Goal: Task Accomplishment & Management: Manage account settings

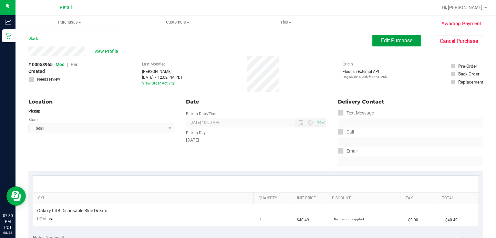
click at [381, 40] on span "Edit Purchase" at bounding box center [396, 40] width 31 height 6
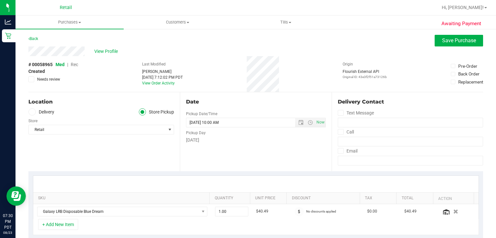
click at [75, 66] on span "Rec" at bounding box center [74, 64] width 7 height 5
click at [74, 64] on span "Rec" at bounding box center [74, 64] width 8 height 5
click at [454, 44] on button "Save Purchase" at bounding box center [459, 41] width 48 height 12
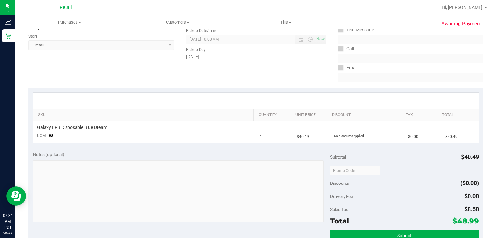
scroll to position [123, 0]
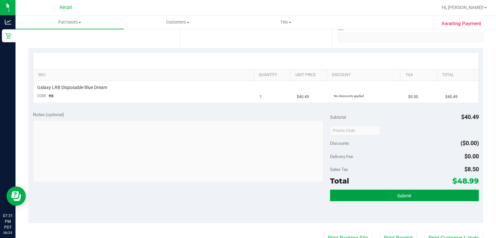
click at [397, 193] on span "Submit" at bounding box center [404, 195] width 14 height 5
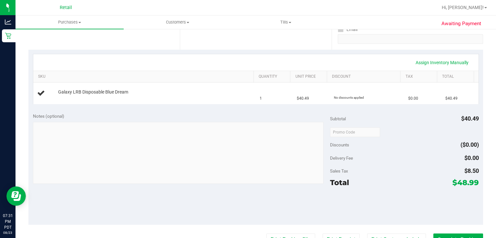
scroll to position [122, 0]
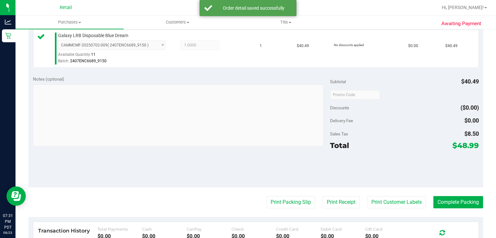
scroll to position [175, 0]
click at [447, 202] on button "Complete Packing" at bounding box center [458, 202] width 50 height 12
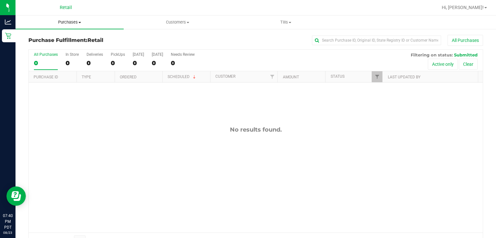
click at [63, 21] on span "Purchases" at bounding box center [70, 22] width 108 height 6
click at [47, 39] on span "Summary of purchases" at bounding box center [49, 38] width 66 height 5
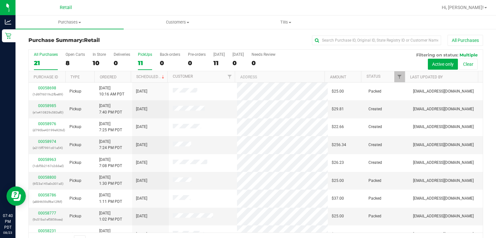
click at [143, 63] on div "11" at bounding box center [145, 62] width 14 height 7
click at [0, 0] on input "PickUps 11" at bounding box center [0, 0] width 0 height 0
click at [146, 76] on link "Scheduled" at bounding box center [150, 77] width 29 height 5
click at [47, 141] on link "00058963" at bounding box center [47, 142] width 18 height 5
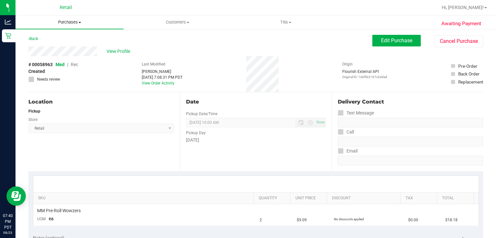
click at [62, 27] on uib-tab-heading "Purchases Summary of purchases Fulfillment All purchases" at bounding box center [70, 23] width 108 height 14
click at [39, 38] on span "Summary of purchases" at bounding box center [49, 38] width 66 height 5
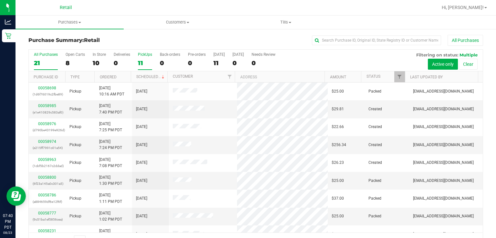
click at [146, 59] on label "PickUps 11" at bounding box center [145, 61] width 14 height 18
click at [0, 0] on input "PickUps 11" at bounding box center [0, 0] width 0 height 0
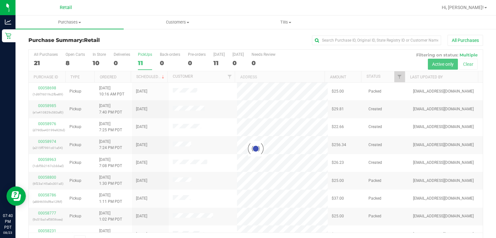
click at [140, 63] on div "11" at bounding box center [145, 62] width 14 height 7
click at [0, 0] on input "PickUps 11" at bounding box center [0, 0] width 0 height 0
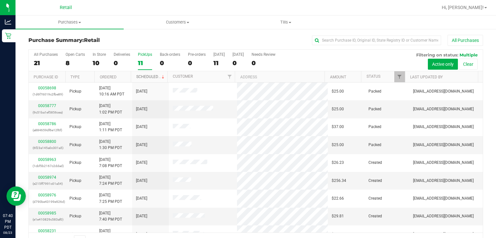
click at [150, 76] on link "Scheduled" at bounding box center [150, 77] width 29 height 5
click at [145, 59] on label "PickUps 11" at bounding box center [145, 61] width 14 height 18
click at [0, 0] on input "PickUps 11" at bounding box center [0, 0] width 0 height 0
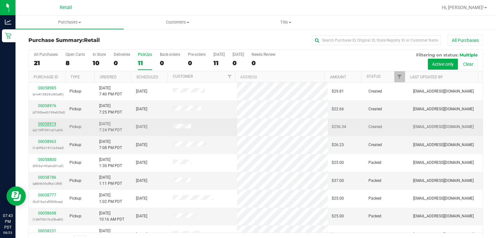
click at [41, 124] on link "00058974" at bounding box center [47, 124] width 18 height 5
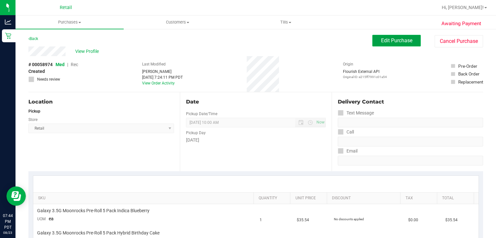
click at [403, 42] on span "Edit Purchase" at bounding box center [396, 40] width 31 height 6
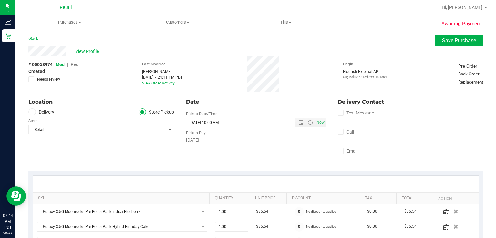
click at [75, 66] on span "Rec" at bounding box center [74, 64] width 7 height 5
click at [444, 46] on button "Save Purchase" at bounding box center [459, 41] width 48 height 12
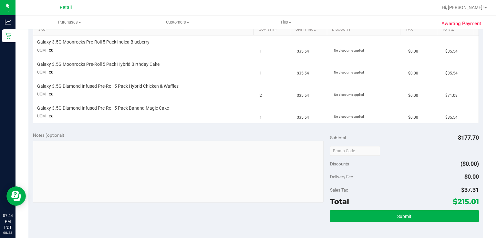
scroll to position [169, 0]
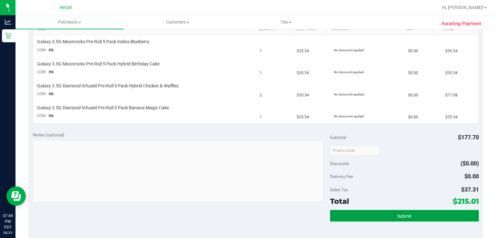
click at [379, 213] on button "Submit" at bounding box center [404, 216] width 149 height 12
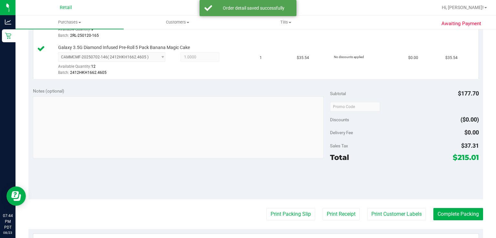
scroll to position [280, 0]
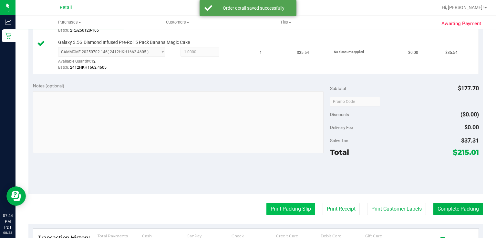
click at [273, 210] on button "Print Packing Slip" at bounding box center [290, 209] width 49 height 12
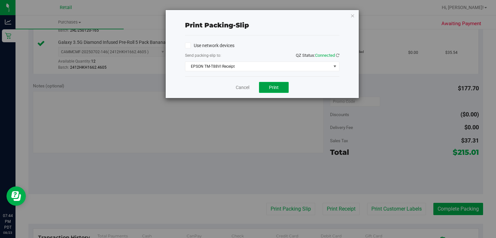
click at [276, 89] on span "Print" at bounding box center [274, 87] width 10 height 5
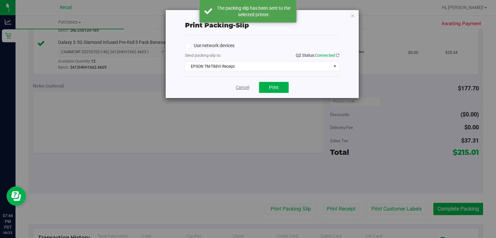
click at [237, 87] on link "Cancel" at bounding box center [243, 87] width 14 height 7
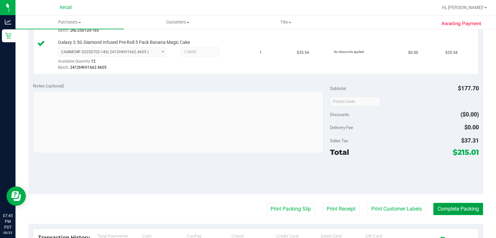
click at [447, 209] on button "Complete Packing" at bounding box center [458, 209] width 50 height 12
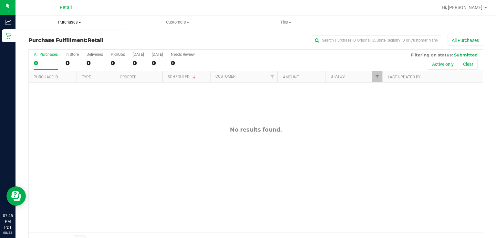
click at [77, 25] on span "Purchases" at bounding box center [70, 22] width 108 height 6
click at [62, 39] on span "Summary of purchases" at bounding box center [49, 38] width 66 height 5
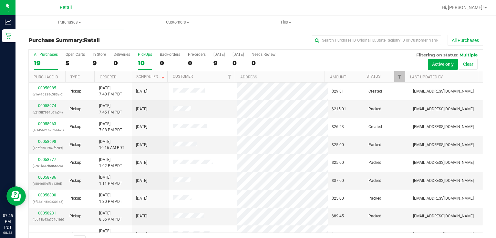
click at [140, 62] on div "10" at bounding box center [145, 62] width 14 height 7
click at [0, 0] on input "PickUps 10" at bounding box center [0, 0] width 0 height 0
click at [161, 76] on span at bounding box center [163, 77] width 5 height 5
click at [44, 108] on link "00058985" at bounding box center [47, 106] width 18 height 5
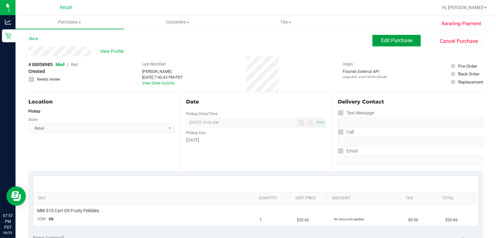
click at [389, 43] on span "Edit Purchase" at bounding box center [396, 40] width 31 height 6
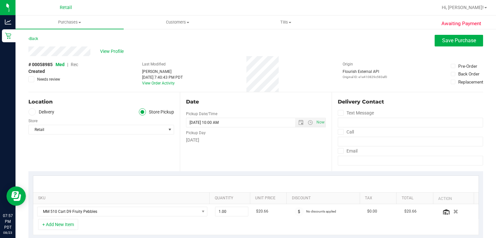
click at [74, 66] on span "Rec" at bounding box center [74, 64] width 7 height 5
click at [457, 43] on span "Save Purchase" at bounding box center [459, 40] width 34 height 6
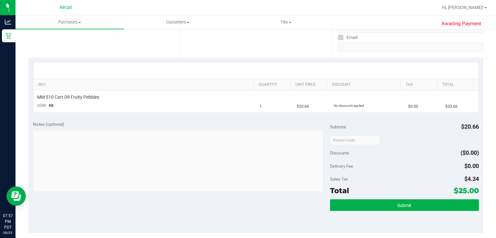
scroll to position [115, 0]
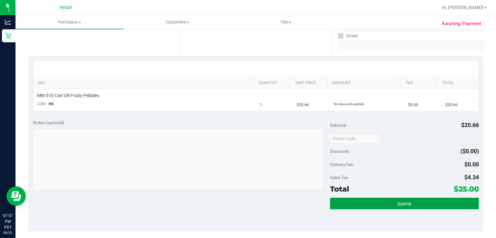
click at [419, 206] on button "Submit" at bounding box center [404, 204] width 149 height 12
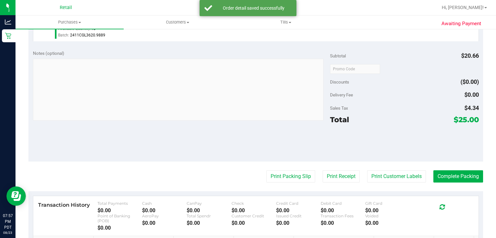
scroll to position [244, 0]
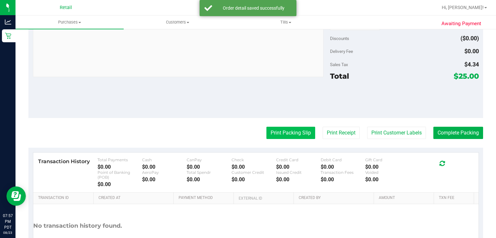
click at [272, 132] on button "Print Packing Slip" at bounding box center [290, 133] width 49 height 12
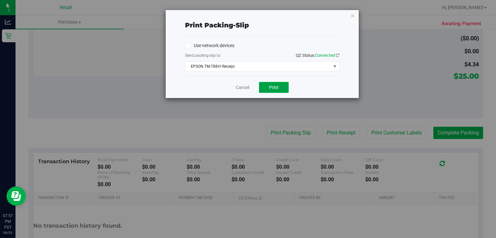
click at [275, 88] on span "Print" at bounding box center [274, 87] width 10 height 5
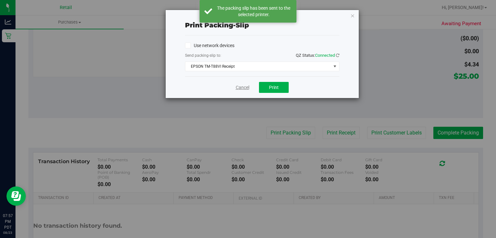
click at [238, 87] on link "Cancel" at bounding box center [243, 87] width 14 height 7
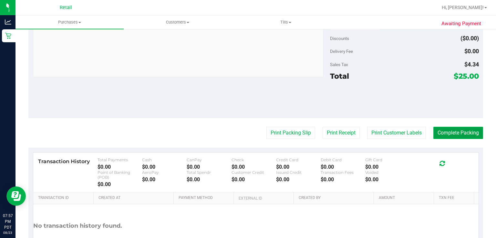
click at [460, 135] on button "Complete Packing" at bounding box center [458, 133] width 50 height 12
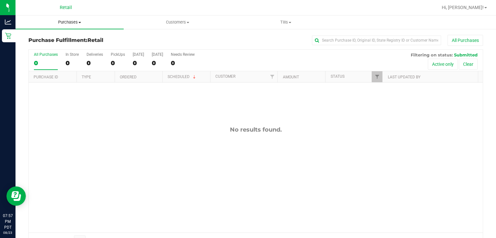
click at [61, 26] on uib-tab-heading "Purchases Summary of purchases Fulfillment All purchases" at bounding box center [70, 23] width 108 height 14
click at [40, 39] on span "Summary of purchases" at bounding box center [49, 38] width 66 height 5
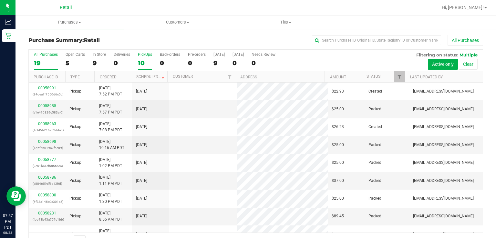
click at [139, 58] on label "PickUps 10" at bounding box center [145, 61] width 14 height 18
click at [0, 0] on input "PickUps 10" at bounding box center [0, 0] width 0 height 0
click at [143, 77] on link "Scheduled" at bounding box center [150, 77] width 29 height 5
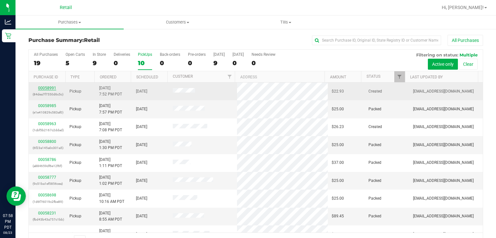
click at [42, 88] on link "00058991" at bounding box center [47, 88] width 18 height 5
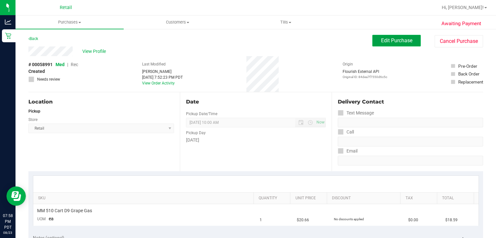
click at [387, 40] on span "Edit Purchase" at bounding box center [396, 40] width 31 height 6
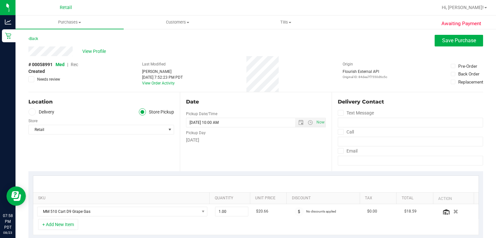
click at [73, 64] on span "Rec" at bounding box center [74, 64] width 7 height 5
click at [442, 43] on span "Save Purchase" at bounding box center [459, 40] width 34 height 6
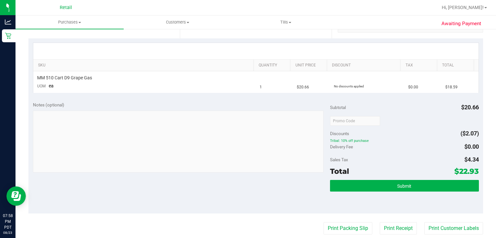
scroll to position [138, 0]
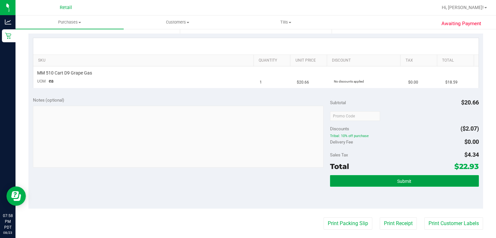
click at [373, 186] on button "Submit" at bounding box center [404, 181] width 149 height 12
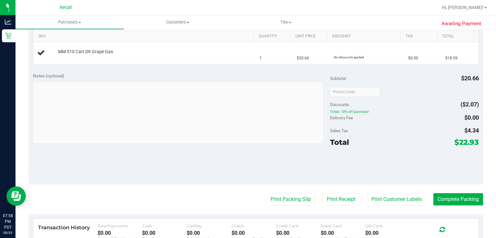
scroll to position [154, 0]
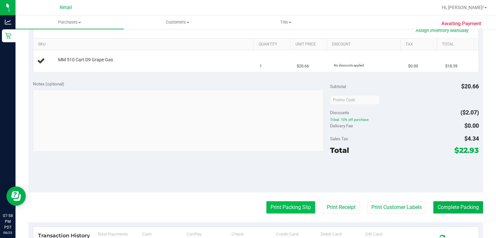
click at [281, 209] on button "Print Packing Slip" at bounding box center [290, 208] width 49 height 12
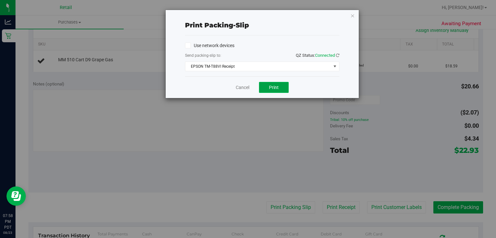
click at [278, 90] on button "Print" at bounding box center [274, 87] width 30 height 11
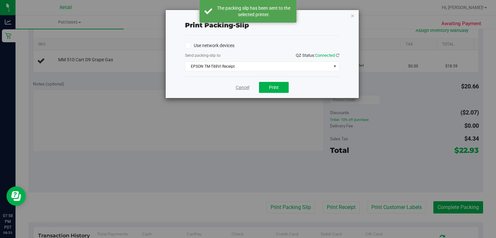
click at [246, 88] on link "Cancel" at bounding box center [243, 87] width 14 height 7
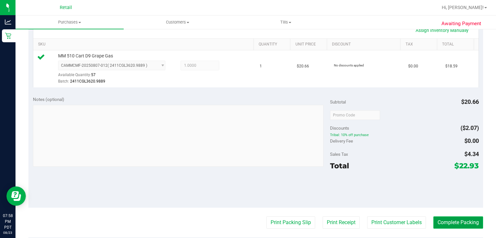
click at [455, 221] on button "Complete Packing" at bounding box center [458, 223] width 50 height 12
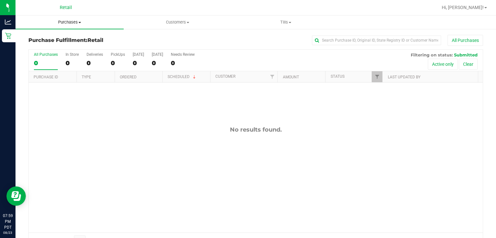
click at [60, 18] on uib-tab-heading "Purchases Summary of purchases Fulfillment All purchases" at bounding box center [70, 23] width 108 height 14
click at [66, 154] on div "No results found." at bounding box center [256, 180] width 454 height 194
click at [75, 19] on span "Purchases" at bounding box center [70, 22] width 108 height 6
click at [46, 36] on span "Summary of purchases" at bounding box center [49, 38] width 66 height 5
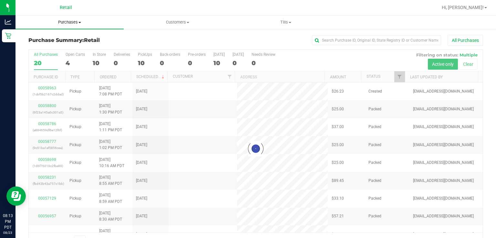
click at [69, 22] on span "Purchases" at bounding box center [70, 22] width 108 height 6
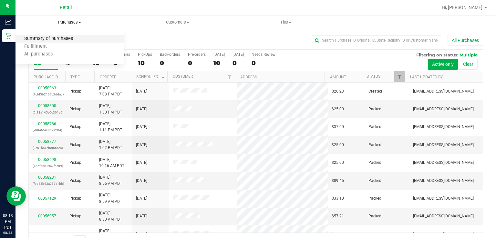
click at [47, 36] on span "Summary of purchases" at bounding box center [49, 38] width 66 height 5
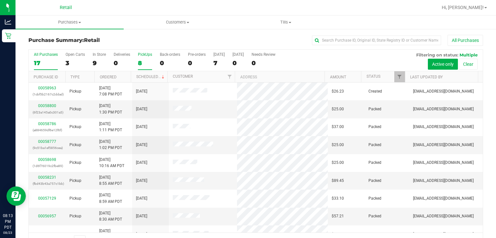
click at [144, 60] on div "8" at bounding box center [145, 62] width 14 height 7
click at [0, 0] on input "PickUps 8" at bounding box center [0, 0] width 0 height 0
click at [143, 77] on link "Scheduled" at bounding box center [150, 77] width 29 height 5
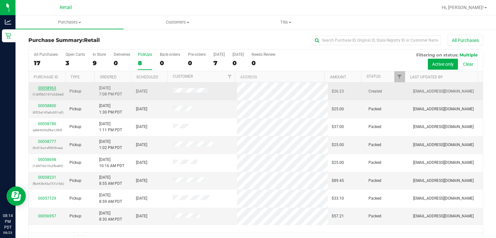
click at [47, 88] on link "00058963" at bounding box center [47, 88] width 18 height 5
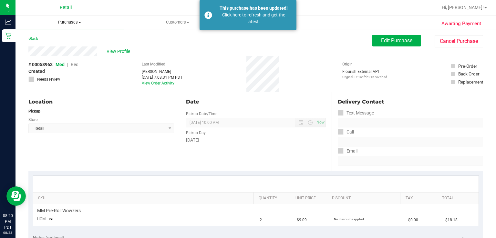
click at [66, 22] on span "Purchases" at bounding box center [70, 22] width 108 height 6
click at [41, 40] on span "Summary of purchases" at bounding box center [49, 38] width 66 height 5
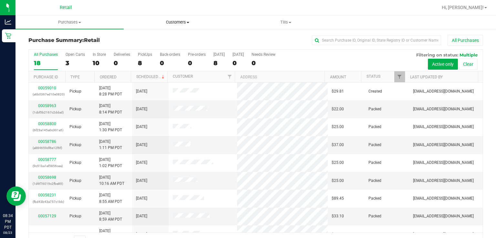
click at [181, 24] on span "Customers" at bounding box center [178, 22] width 108 height 6
click at [145, 39] on span "All customers" at bounding box center [147, 38] width 47 height 5
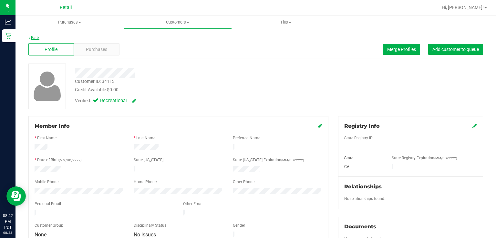
click at [33, 38] on link "Back" at bounding box center [33, 38] width 11 height 5
click at [47, 49] on span "Profile" at bounding box center [51, 49] width 13 height 7
click at [38, 37] on link "Back" at bounding box center [33, 38] width 11 height 5
click at [34, 36] on link "Back" at bounding box center [33, 38] width 11 height 5
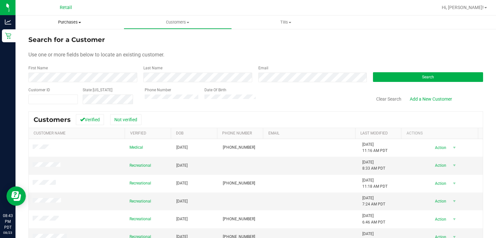
click at [61, 23] on span "Purchases" at bounding box center [70, 22] width 108 height 6
click at [34, 38] on span "Summary of purchases" at bounding box center [49, 38] width 66 height 5
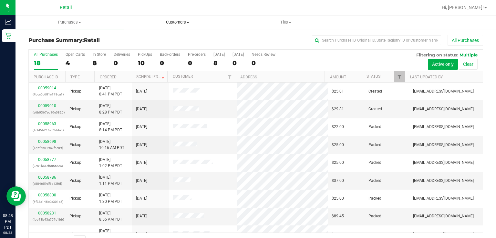
click at [174, 23] on span "Customers" at bounding box center [178, 22] width 108 height 6
click at [149, 39] on span "All customers" at bounding box center [147, 38] width 47 height 5
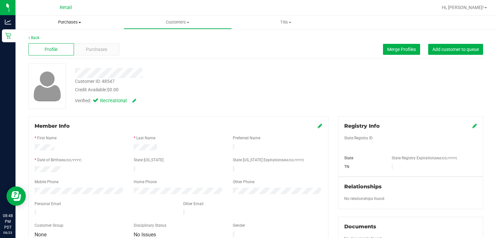
click at [66, 24] on span "Purchases" at bounding box center [70, 22] width 108 height 6
click at [213, 90] on div "Credit Available: $0.00" at bounding box center [186, 90] width 223 height 7
click at [68, 22] on span "Purchases" at bounding box center [70, 22] width 108 height 6
click at [62, 37] on span "Summary of purchases" at bounding box center [49, 38] width 66 height 5
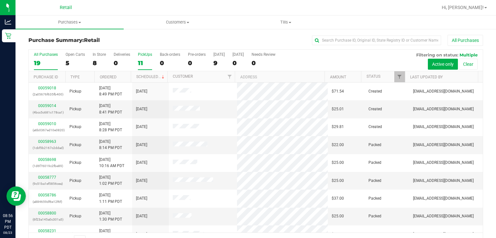
click at [144, 56] on div "PickUps" at bounding box center [145, 54] width 14 height 5
click at [0, 0] on input "PickUps 11" at bounding box center [0, 0] width 0 height 0
click at [147, 78] on link "Scheduled" at bounding box center [150, 77] width 29 height 5
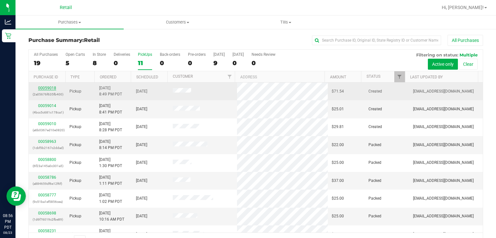
click at [41, 88] on link "00059018" at bounding box center [47, 88] width 18 height 5
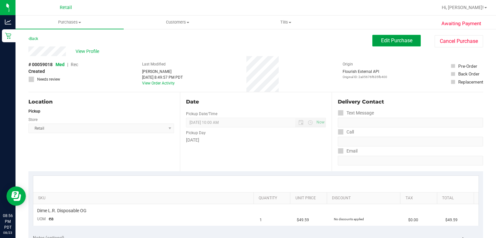
click at [389, 40] on span "Edit Purchase" at bounding box center [396, 40] width 31 height 6
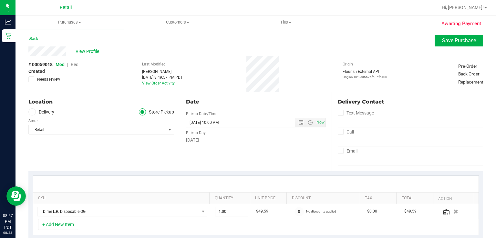
click at [72, 65] on span "Rec" at bounding box center [74, 64] width 7 height 5
click at [460, 40] on span "Save Purchase" at bounding box center [459, 40] width 34 height 6
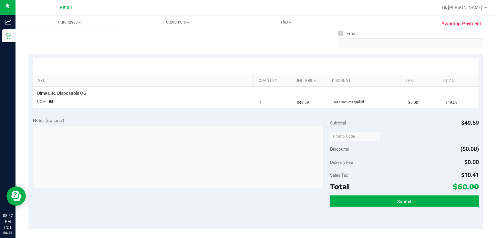
scroll to position [119, 0]
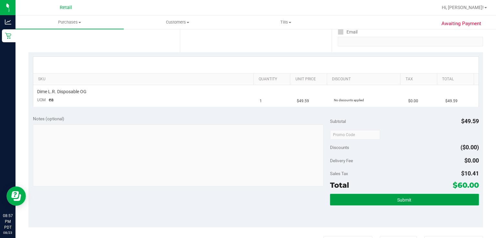
click at [412, 202] on button "Submit" at bounding box center [404, 200] width 149 height 12
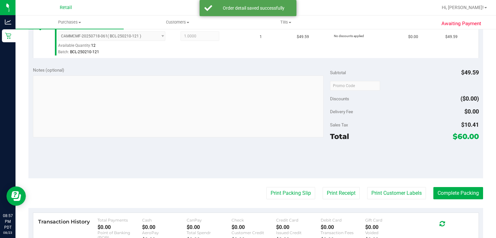
scroll to position [192, 0]
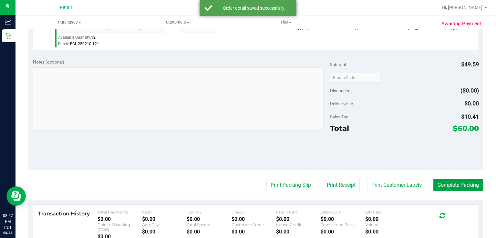
click at [466, 182] on button "Complete Packing" at bounding box center [458, 185] width 50 height 12
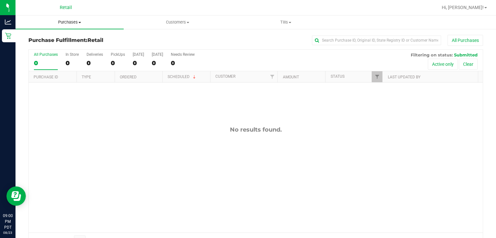
click at [68, 19] on span "Purchases" at bounding box center [70, 22] width 108 height 6
click at [49, 38] on span "Summary of purchases" at bounding box center [49, 38] width 66 height 5
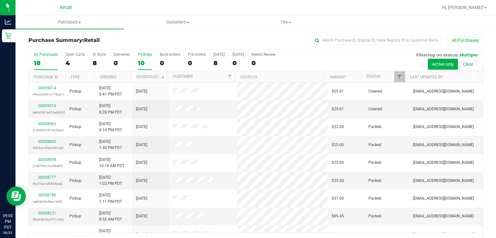
click at [145, 56] on div "PickUps" at bounding box center [145, 54] width 14 height 5
click at [0, 0] on input "PickUps 10" at bounding box center [0, 0] width 0 height 0
click at [153, 76] on link "Scheduled" at bounding box center [150, 77] width 29 height 5
click at [41, 106] on link "00059010" at bounding box center [47, 106] width 18 height 5
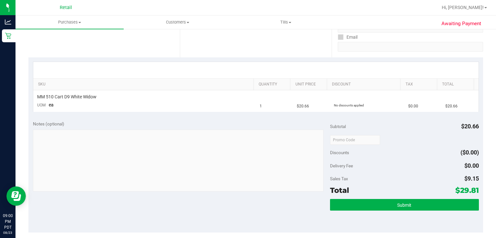
scroll to position [154, 0]
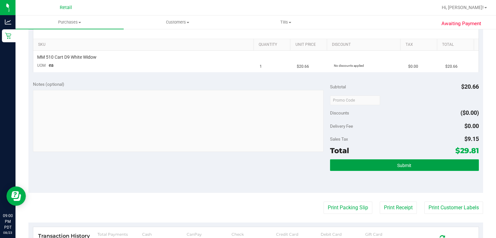
click at [398, 165] on span "Submit" at bounding box center [404, 165] width 14 height 5
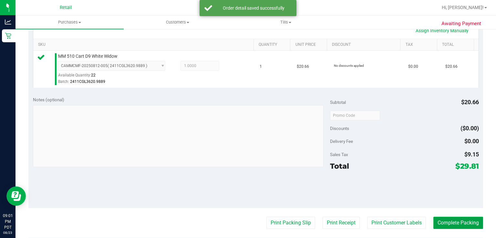
click at [455, 226] on button "Complete Packing" at bounding box center [458, 223] width 50 height 12
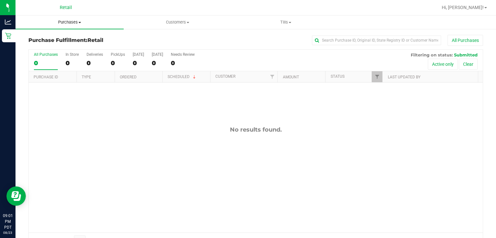
click at [65, 23] on span "Purchases" at bounding box center [70, 22] width 108 height 6
click at [59, 37] on span "Summary of purchases" at bounding box center [49, 38] width 66 height 5
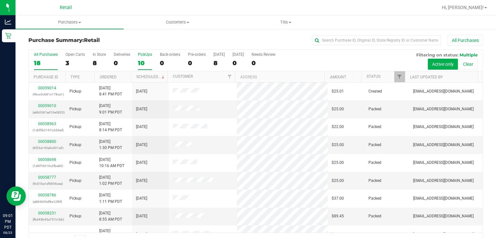
click at [148, 57] on label "PickUps 10" at bounding box center [145, 61] width 14 height 18
click at [0, 0] on input "PickUps 10" at bounding box center [0, 0] width 0 height 0
click at [143, 76] on link "Scheduled" at bounding box center [150, 77] width 29 height 5
click at [66, 26] on uib-tab-heading "Purchases Summary of purchases Fulfillment All purchases" at bounding box center [70, 23] width 108 height 14
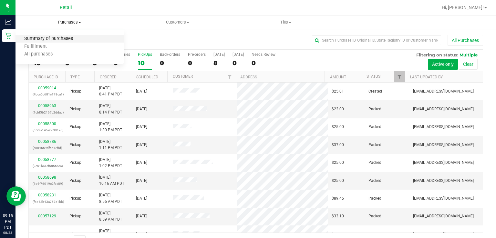
click at [66, 38] on span "Summary of purchases" at bounding box center [49, 38] width 66 height 5
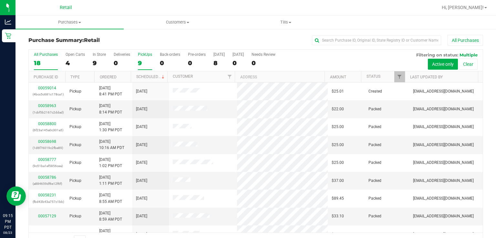
click at [140, 56] on div "PickUps" at bounding box center [145, 54] width 14 height 5
click at [0, 0] on input "PickUps 9" at bounding box center [0, 0] width 0 height 0
click at [152, 77] on link "Scheduled" at bounding box center [150, 77] width 29 height 5
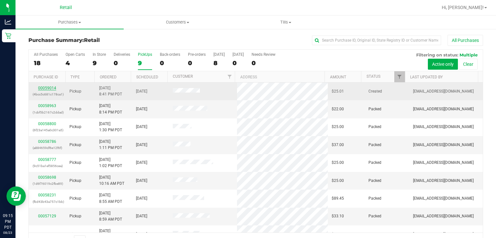
click at [42, 87] on link "00059014" at bounding box center [47, 88] width 18 height 5
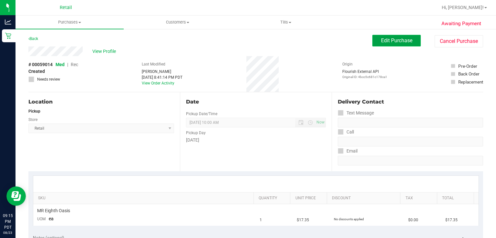
click at [387, 43] on span "Edit Purchase" at bounding box center [396, 40] width 31 height 6
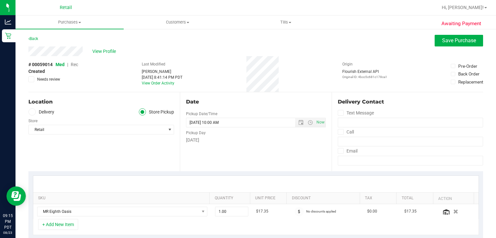
click at [76, 65] on span "Rec" at bounding box center [74, 64] width 7 height 5
click at [444, 42] on span "Save Purchase" at bounding box center [459, 40] width 34 height 6
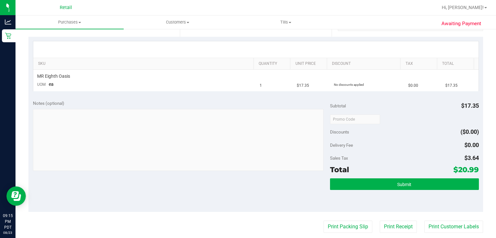
scroll to position [141, 0]
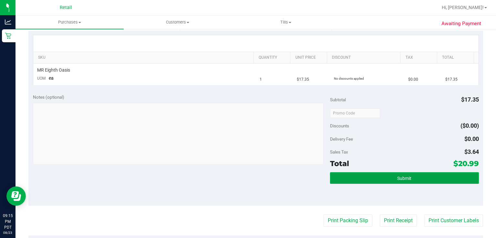
click at [387, 182] on button "Submit" at bounding box center [404, 178] width 149 height 12
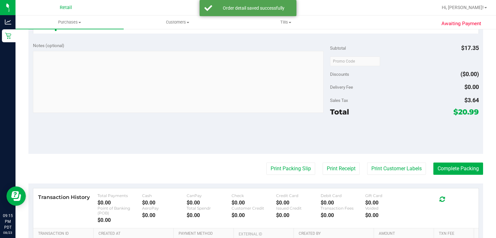
scroll to position [209, 0]
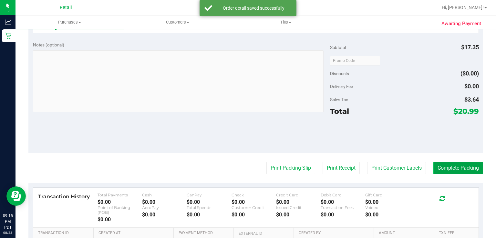
click at [461, 173] on button "Complete Packing" at bounding box center [458, 168] width 50 height 12
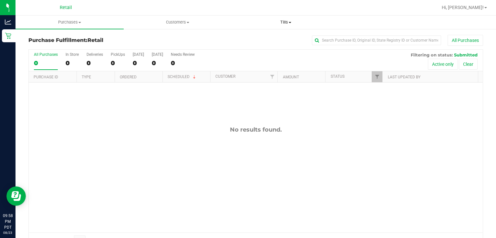
click at [285, 24] on span "Tills" at bounding box center [286, 22] width 108 height 6
click at [260, 41] on span "Manage tills" at bounding box center [254, 38] width 44 height 5
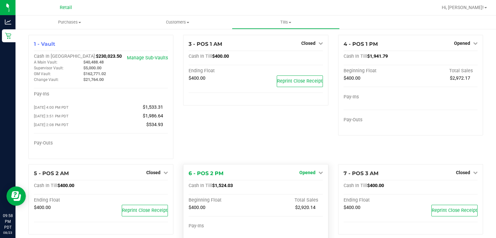
click at [314, 174] on link "Opened" at bounding box center [311, 172] width 24 height 5
click at [308, 187] on link "Close Till" at bounding box center [307, 185] width 17 height 5
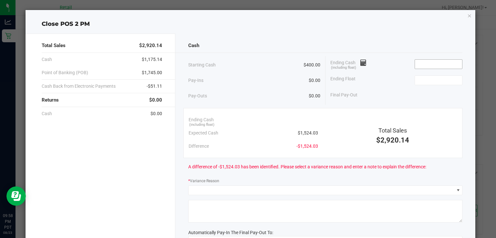
click at [417, 62] on input at bounding box center [438, 64] width 47 height 9
click at [429, 80] on input at bounding box center [438, 80] width 47 height 9
type input "$1,524.02"
click at [211, 180] on label "* Variance Reason" at bounding box center [203, 181] width 31 height 6
type input "$400.00"
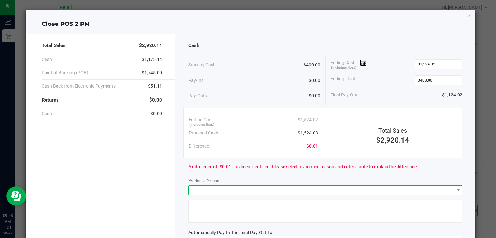
click at [220, 187] on span at bounding box center [321, 190] width 265 height 9
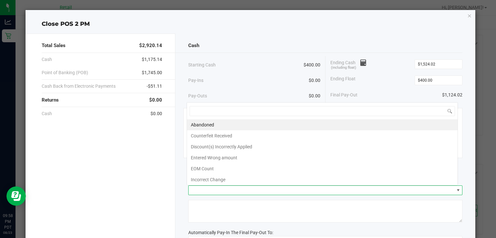
scroll to position [9, 271]
click at [227, 178] on li "Incorrect Change" at bounding box center [322, 179] width 271 height 11
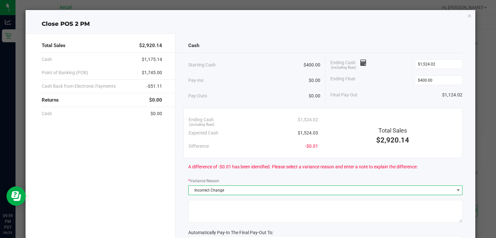
click at [205, 220] on textarea at bounding box center [325, 211] width 274 height 23
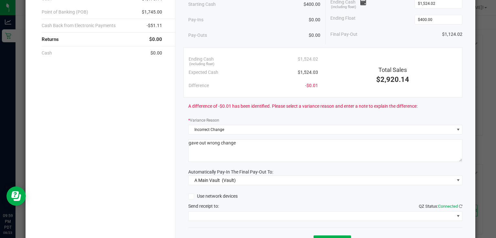
scroll to position [68, 0]
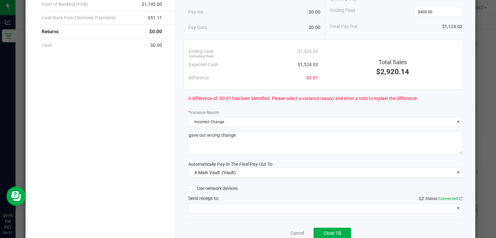
type textarea "gave out wrong change"
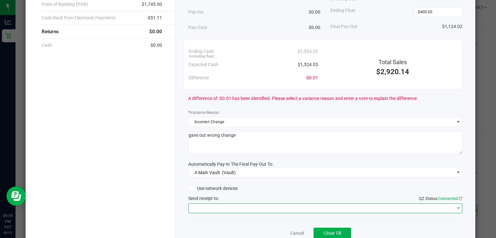
click at [216, 210] on span at bounding box center [321, 208] width 265 height 9
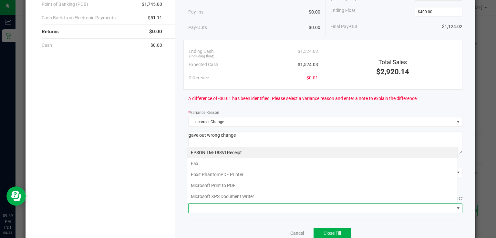
scroll to position [9, 271]
click at [234, 152] on Receipt "EPSON TM-T88VI Receipt" at bounding box center [322, 152] width 271 height 11
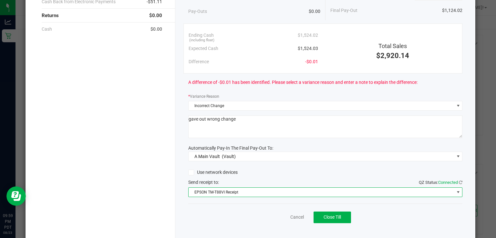
scroll to position [96, 0]
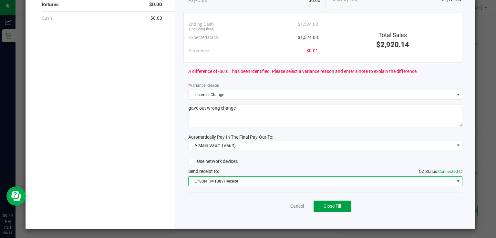
click at [340, 211] on button "Close Till" at bounding box center [332, 207] width 37 height 12
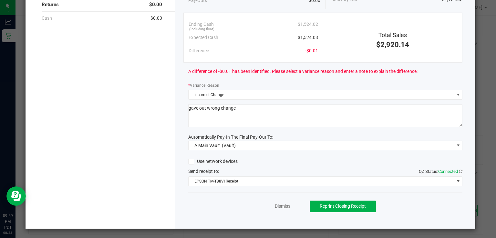
click at [282, 207] on link "Dismiss" at bounding box center [283, 206] width 16 height 7
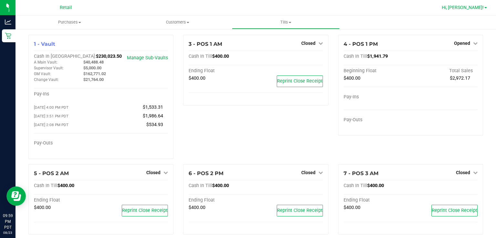
click at [476, 9] on span "Hi, [PERSON_NAME]!" at bounding box center [463, 7] width 42 height 5
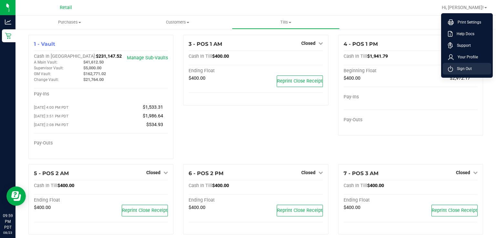
click at [462, 70] on span "Sign Out" at bounding box center [462, 69] width 19 height 6
